Goal: Check status: Check status

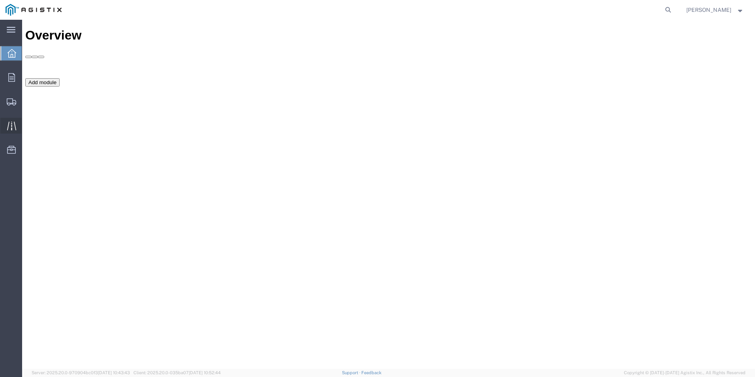
click at [13, 127] on icon at bounding box center [11, 125] width 9 height 9
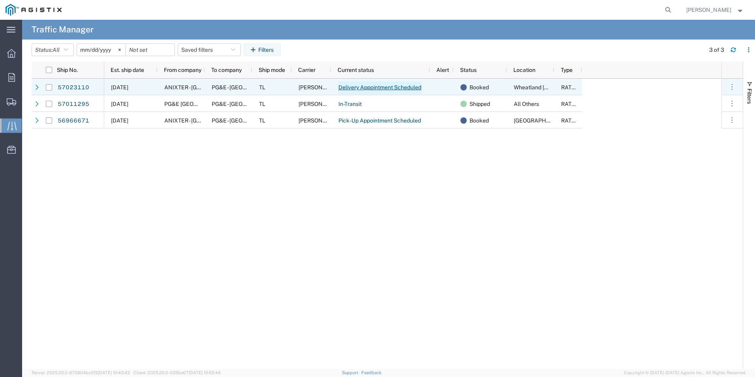
click at [372, 90] on link "Delivery Appointment Scheduled" at bounding box center [380, 87] width 84 height 13
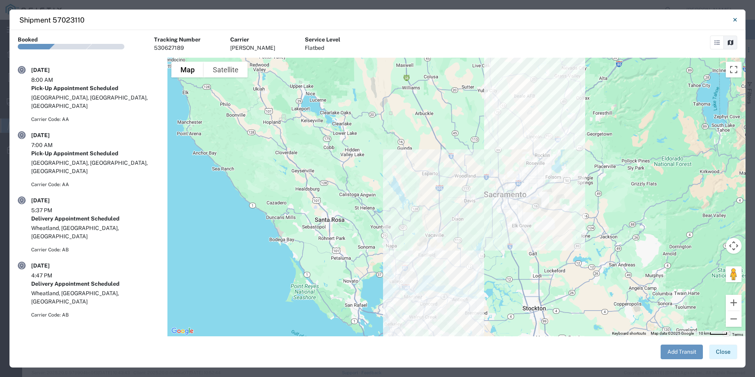
click at [726, 353] on button "Close" at bounding box center [723, 351] width 28 height 15
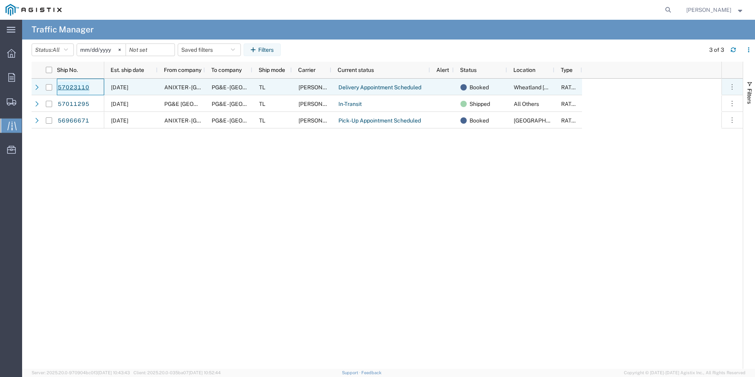
click at [66, 90] on link "57023110" at bounding box center [73, 87] width 32 height 13
